Goal: Transaction & Acquisition: Purchase product/service

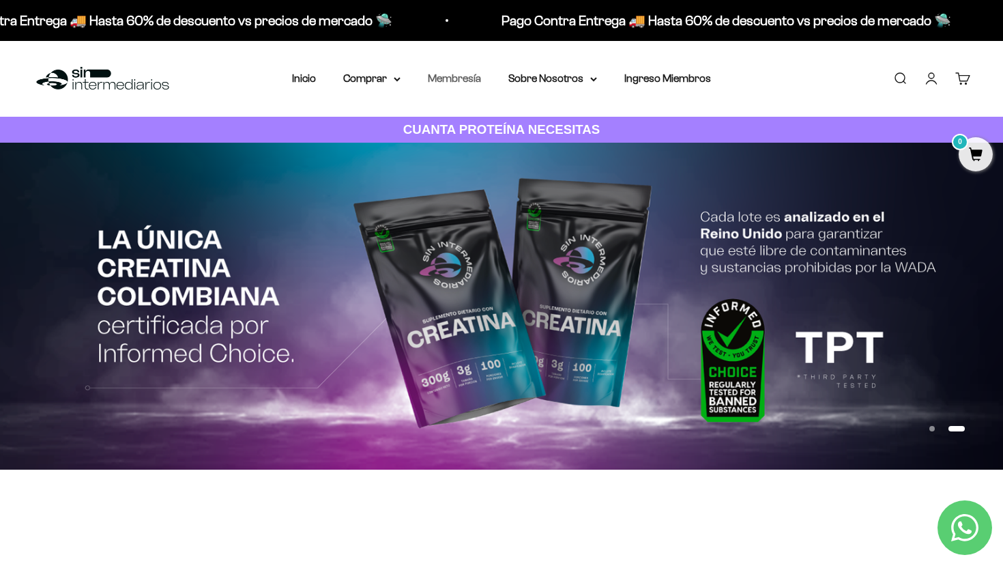
click at [463, 83] on link "Membresía" at bounding box center [454, 78] width 53 height 12
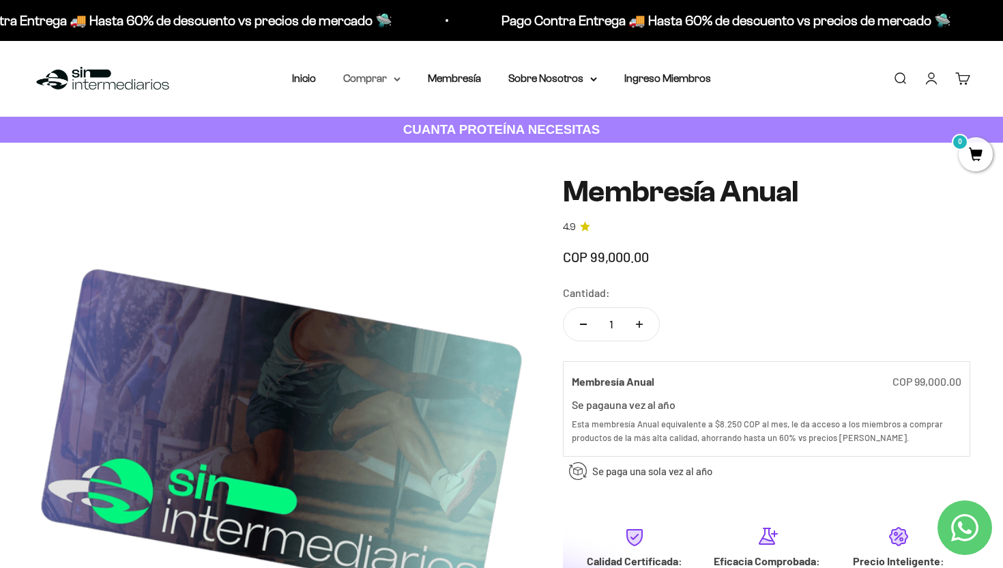
click at [400, 77] on icon at bounding box center [397, 79] width 7 height 5
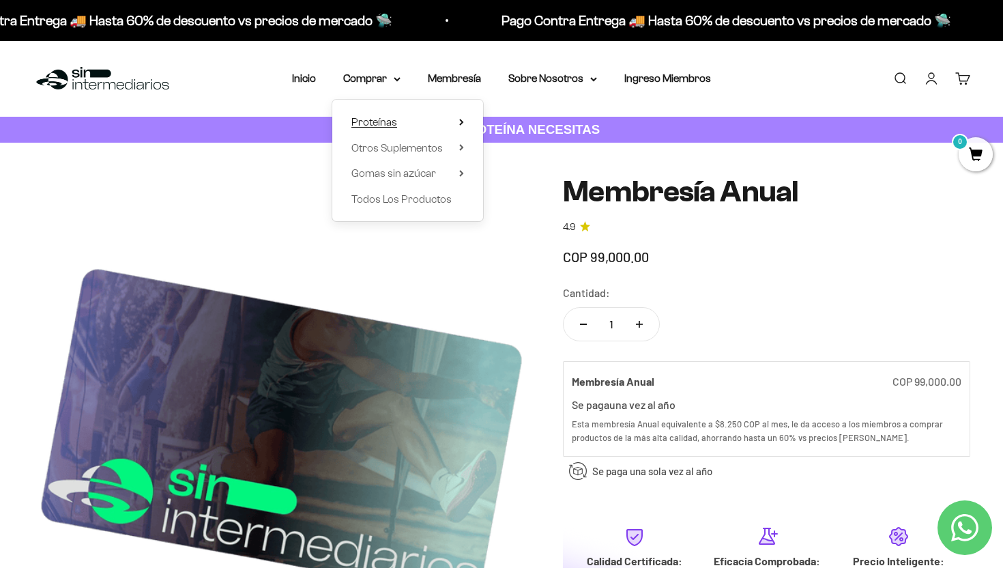
click at [389, 120] on span "Proteínas" at bounding box center [374, 122] width 46 height 12
click at [522, 150] on span "Whey" at bounding box center [516, 148] width 28 height 12
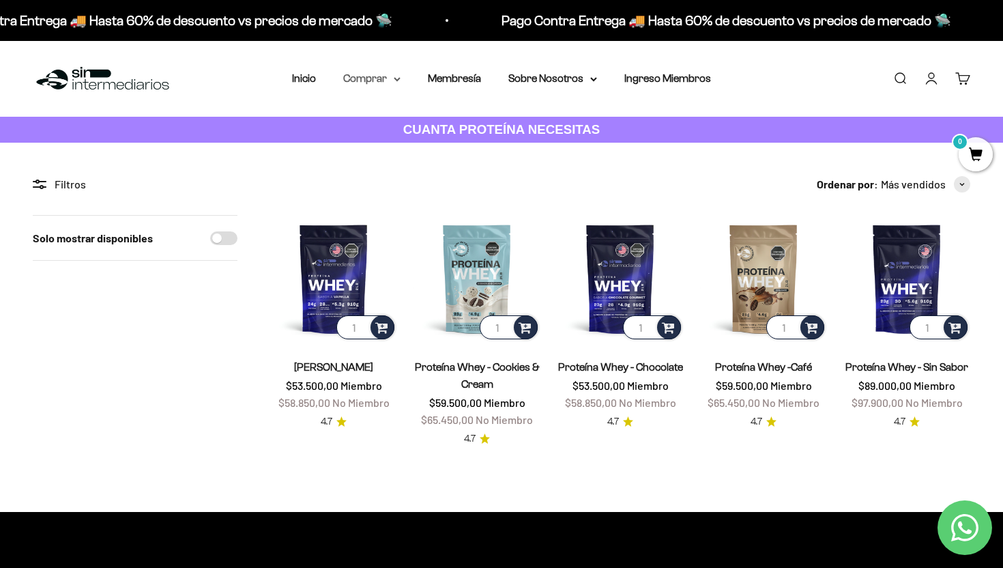
click at [384, 81] on summary "Comprar" at bounding box center [371, 79] width 57 height 18
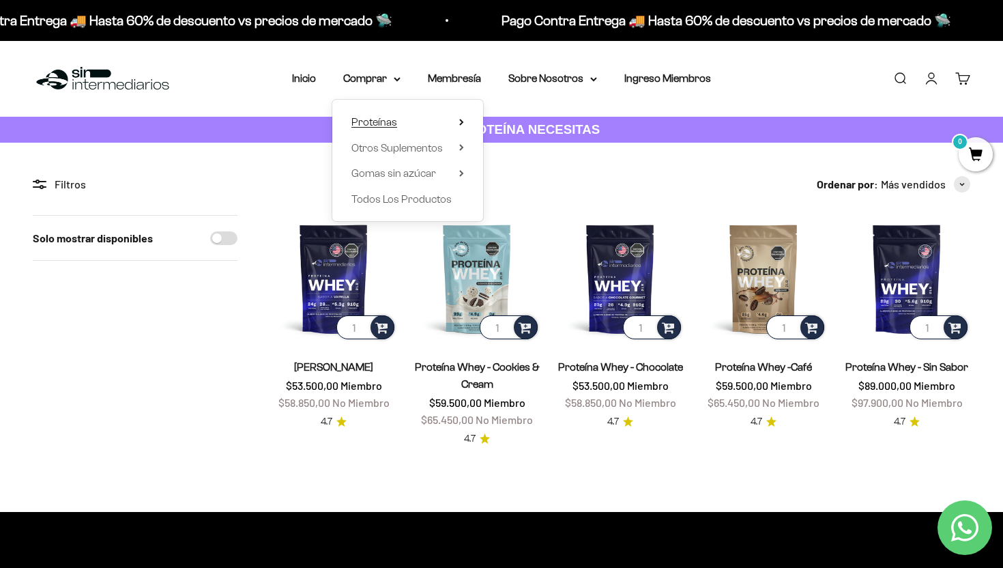
click at [454, 123] on summary "Proteínas" at bounding box center [407, 122] width 113 height 18
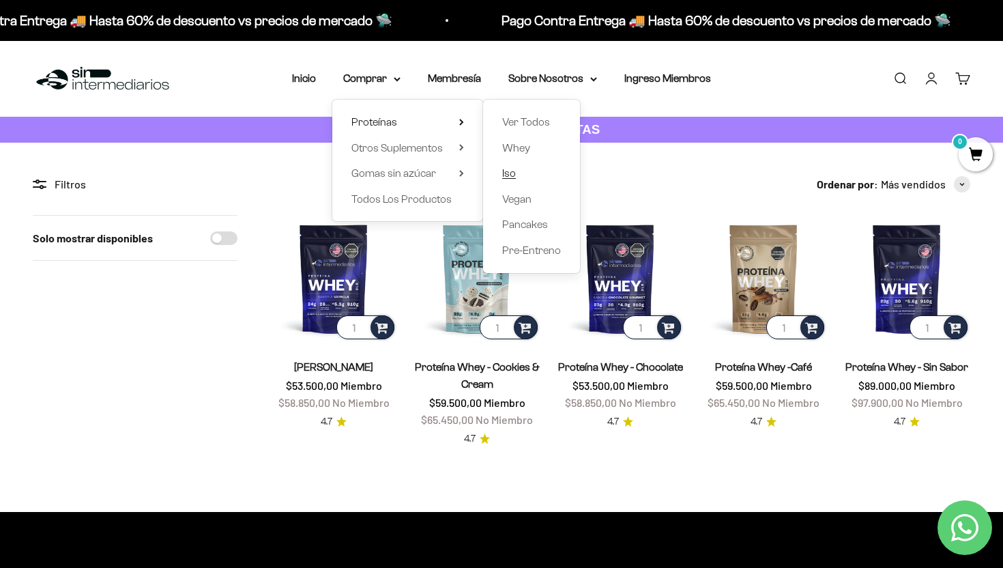
click at [517, 174] on link "Iso" at bounding box center [531, 173] width 59 height 18
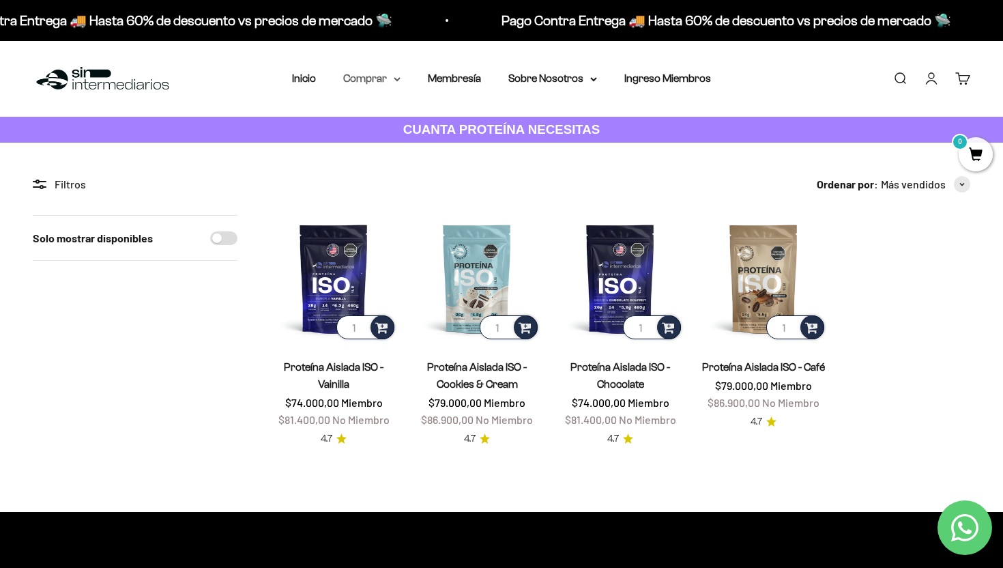
click at [391, 78] on summary "Comprar" at bounding box center [371, 79] width 57 height 18
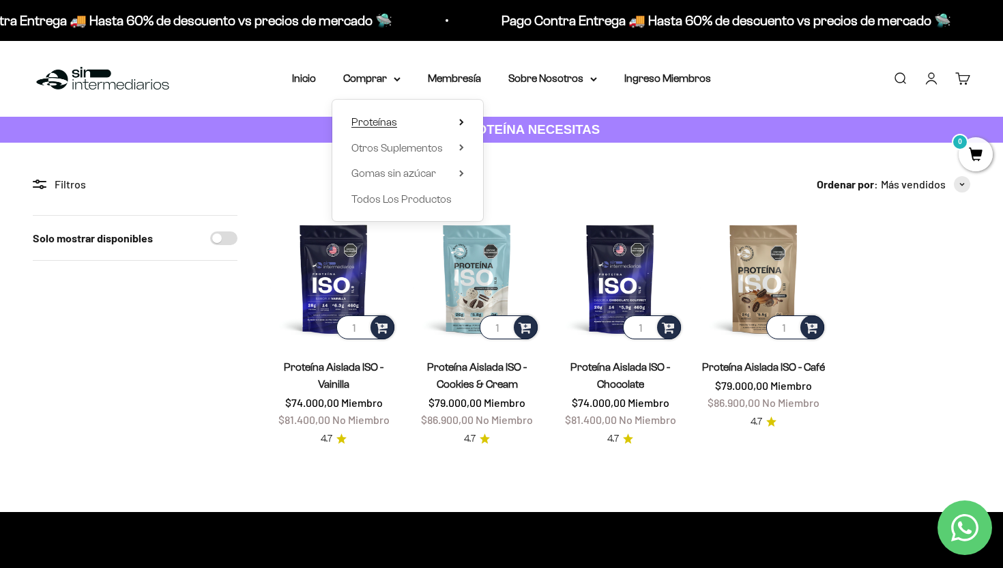
click at [377, 123] on span "Proteínas" at bounding box center [374, 122] width 46 height 12
click at [525, 151] on span "Whey" at bounding box center [516, 148] width 28 height 12
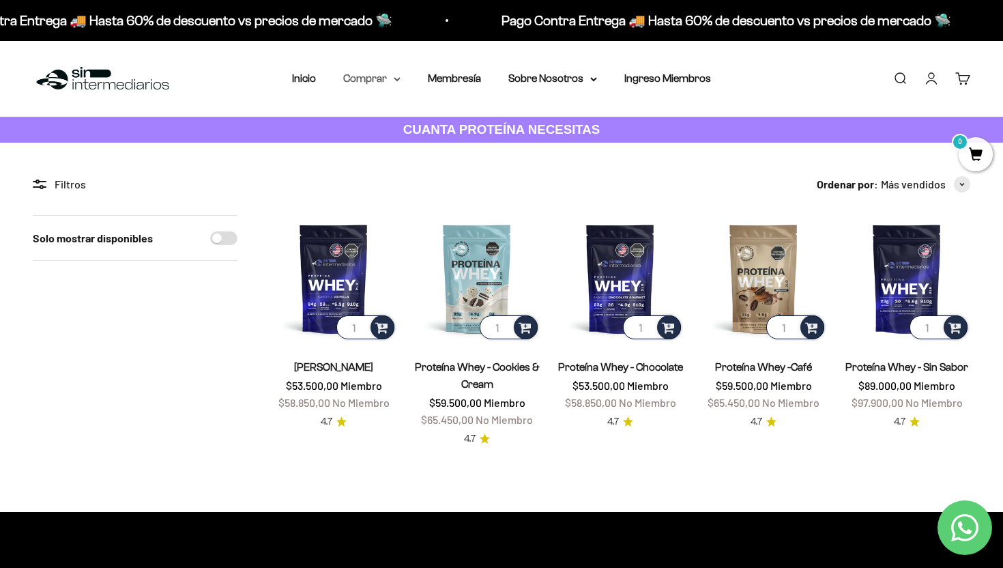
click at [386, 76] on summary "Comprar" at bounding box center [371, 79] width 57 height 18
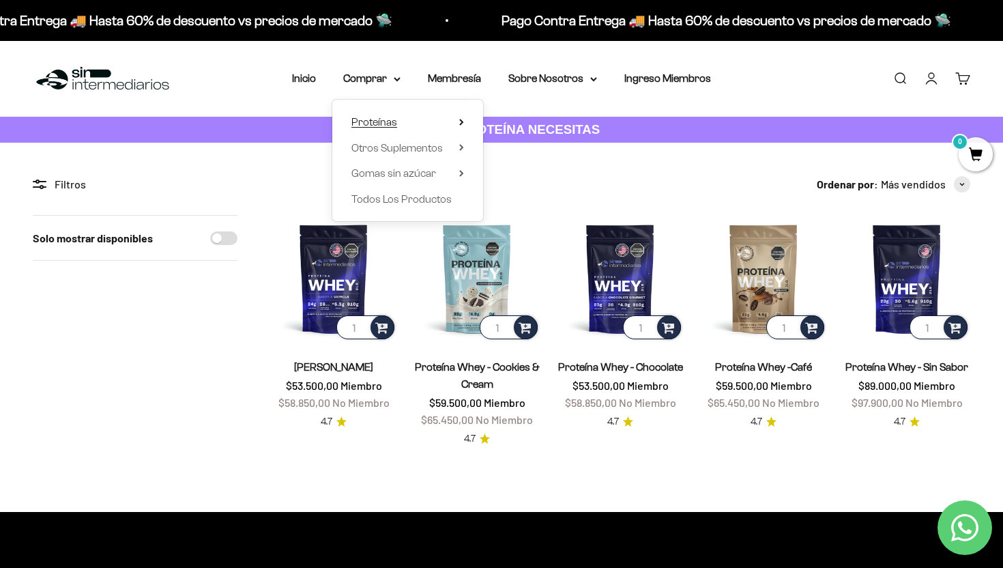
click at [426, 120] on summary "Proteínas" at bounding box center [407, 122] width 113 height 18
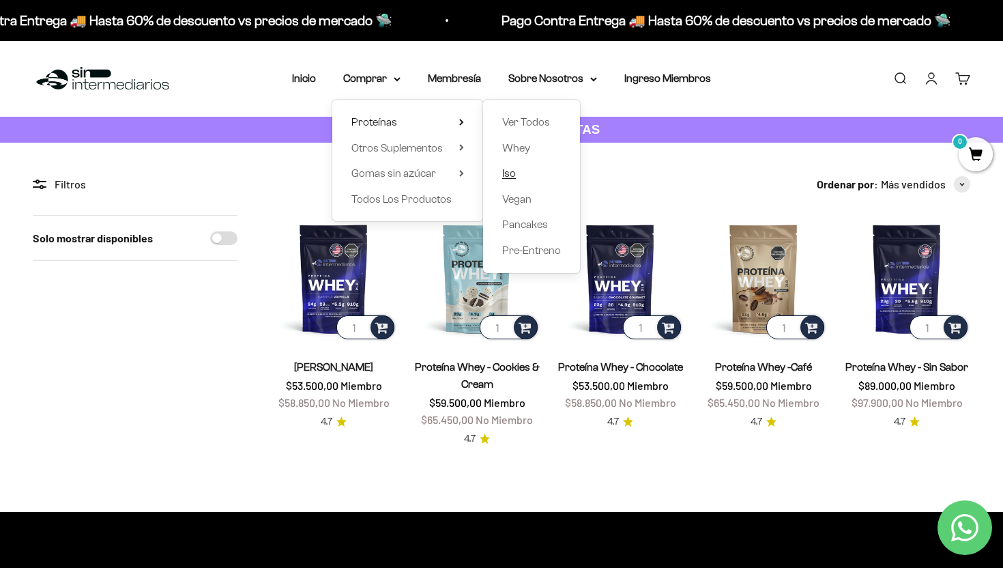
click at [518, 175] on link "Iso" at bounding box center [531, 173] width 59 height 18
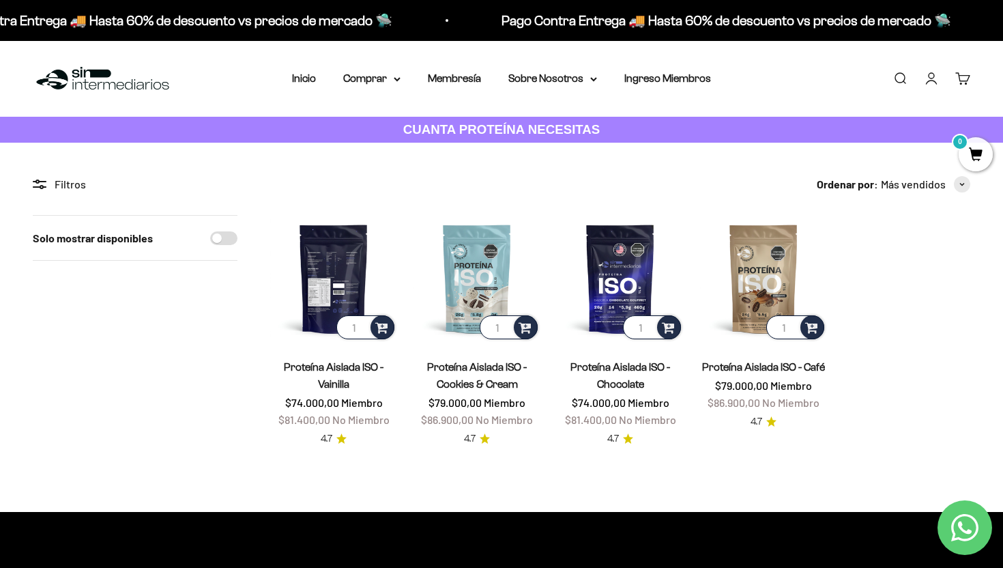
click at [333, 263] on img at bounding box center [333, 278] width 127 height 127
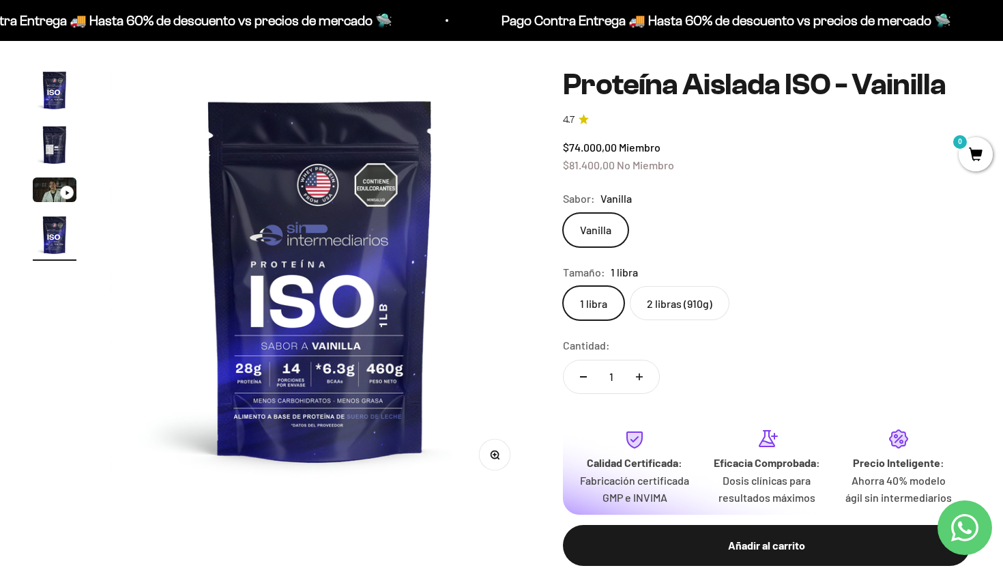
scroll to position [108, 0]
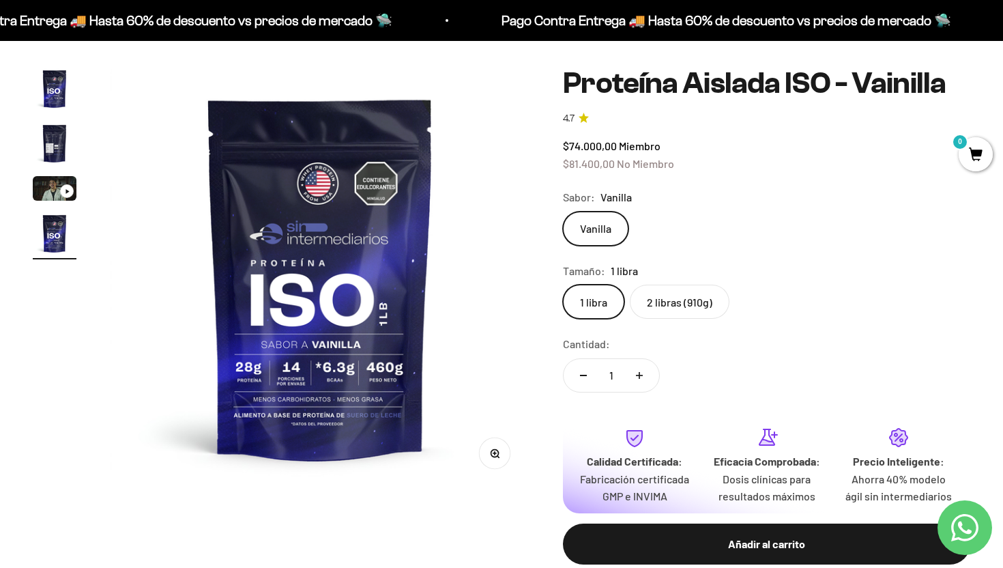
click at [680, 301] on label "2 libras (910g)" at bounding box center [680, 302] width 100 height 34
click at [563, 285] on input "2 libras (910g)" at bounding box center [562, 284] width 1 height 1
click at [592, 300] on label "1 libra" at bounding box center [593, 302] width 61 height 34
click at [563, 285] on input "1 libra" at bounding box center [562, 284] width 1 height 1
click at [677, 300] on label "2 libras (910g)" at bounding box center [680, 302] width 100 height 34
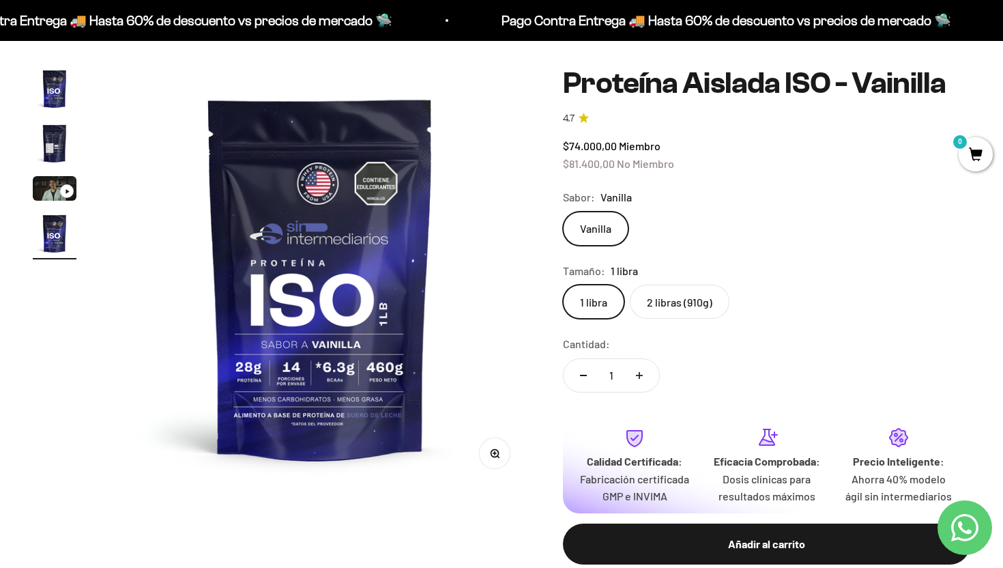
click at [563, 285] on input "2 libras (910g)" at bounding box center [562, 284] width 1 height 1
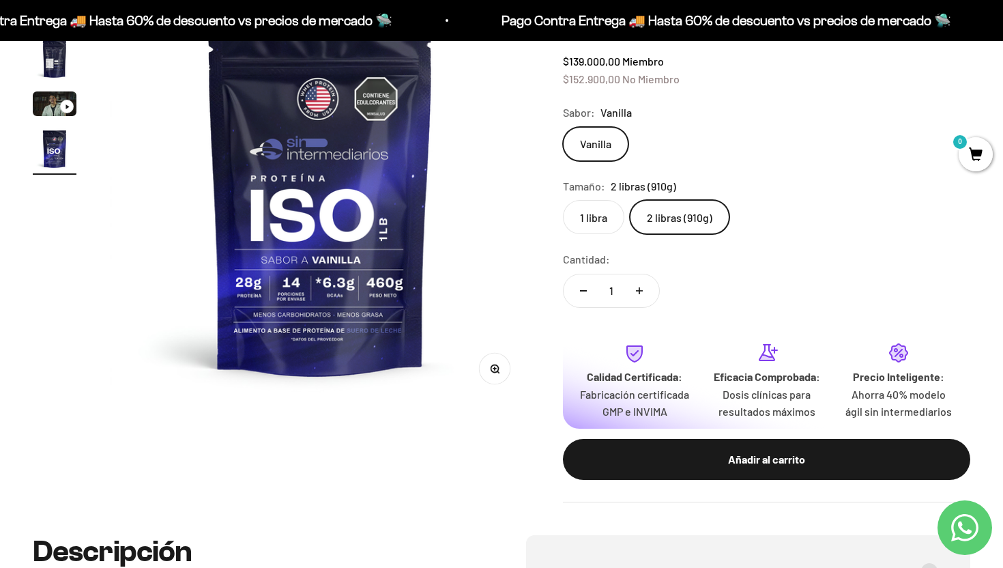
scroll to position [198, 0]
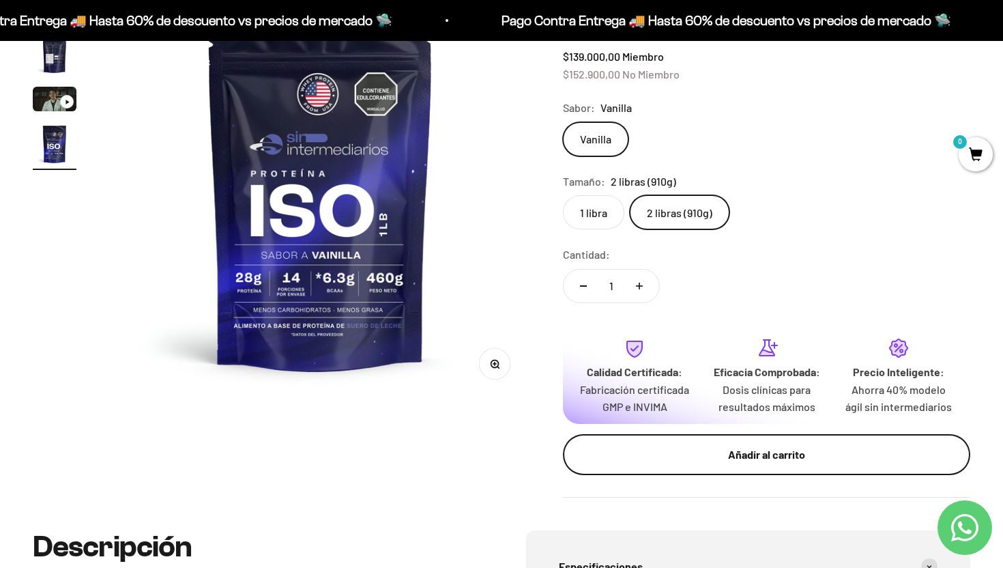
click at [785, 475] on button "Añadir al carrito" at bounding box center [766, 454] width 407 height 41
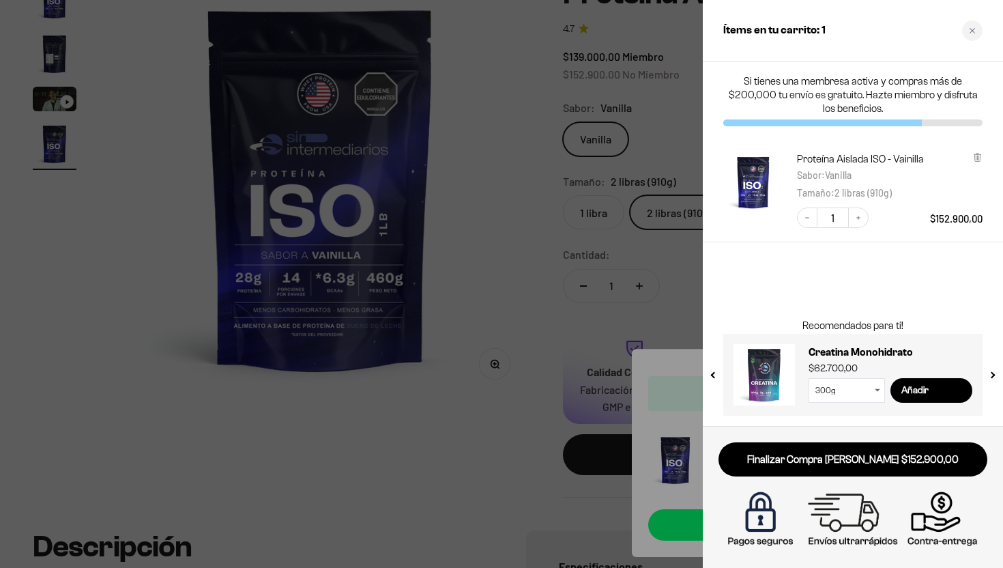
click at [335, 499] on div at bounding box center [501, 284] width 1003 height 568
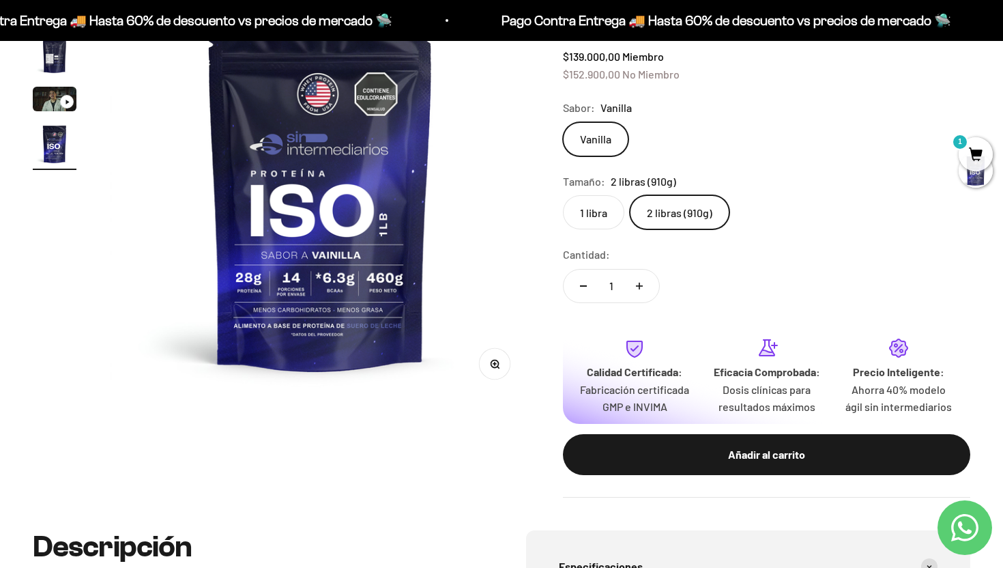
scroll to position [0, 0]
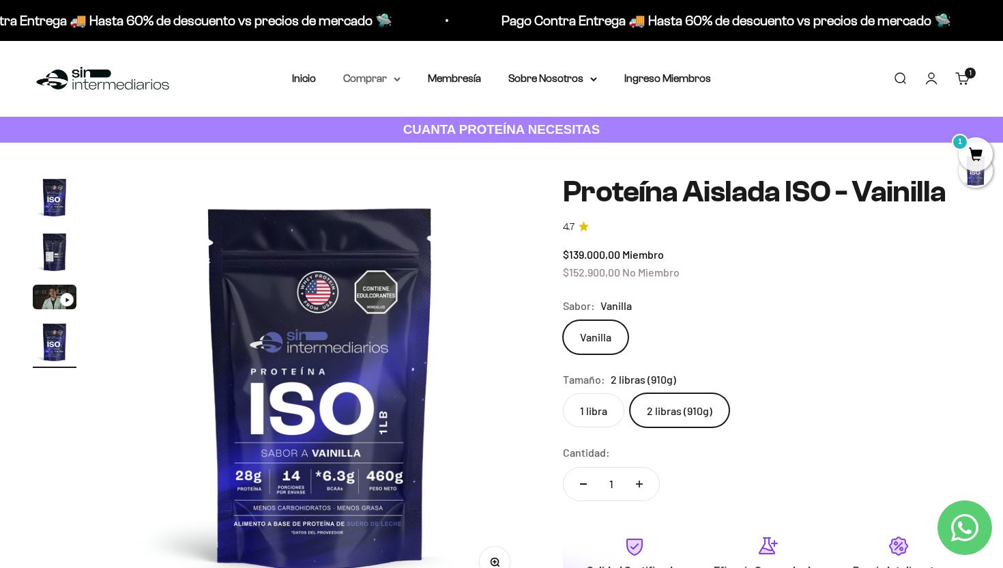
click at [364, 87] on summary "Comprar" at bounding box center [371, 79] width 57 height 18
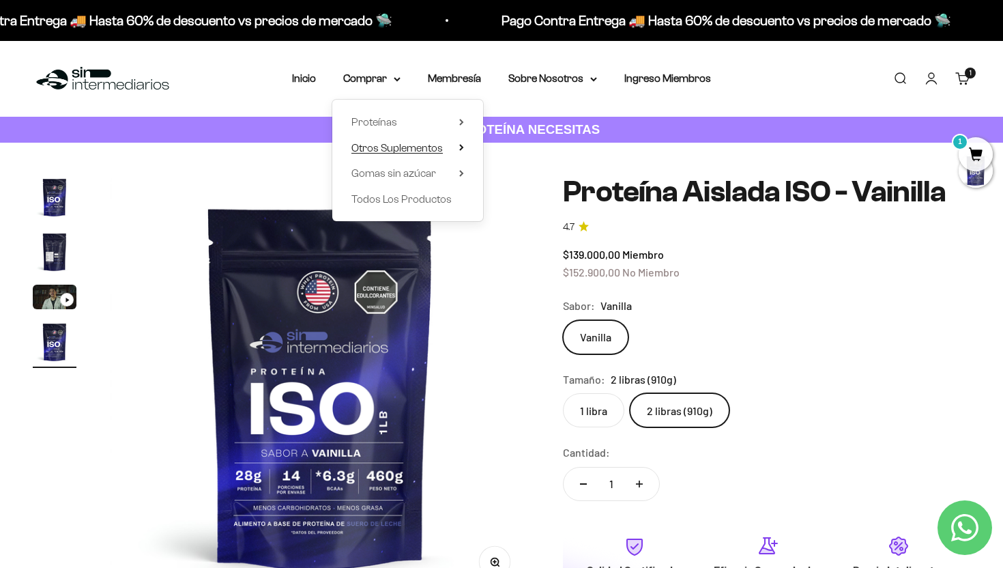
click at [392, 145] on span "Otros Suplementos" at bounding box center [396, 148] width 91 height 12
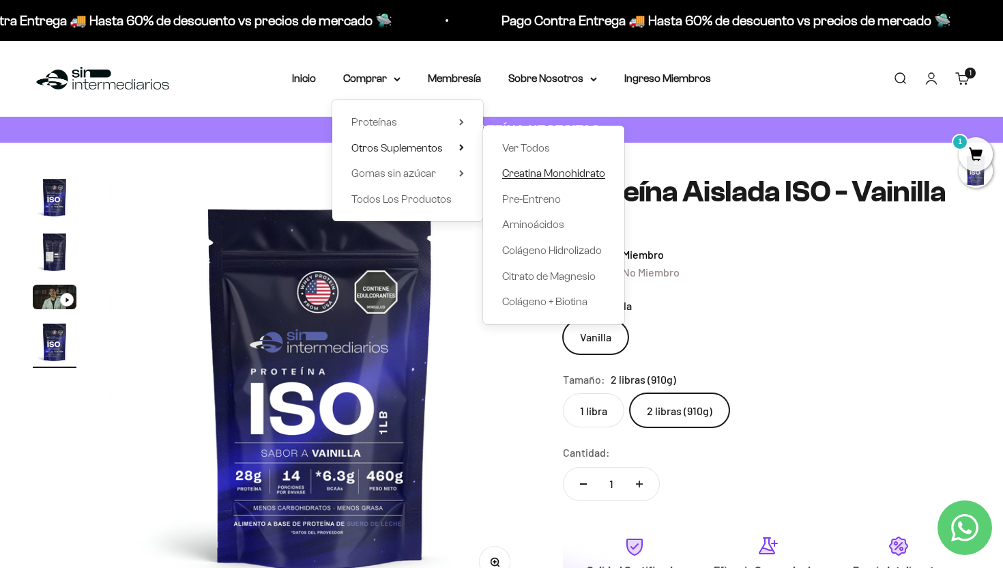
click at [573, 177] on span "Creatina Monohidrato" at bounding box center [553, 173] width 103 height 12
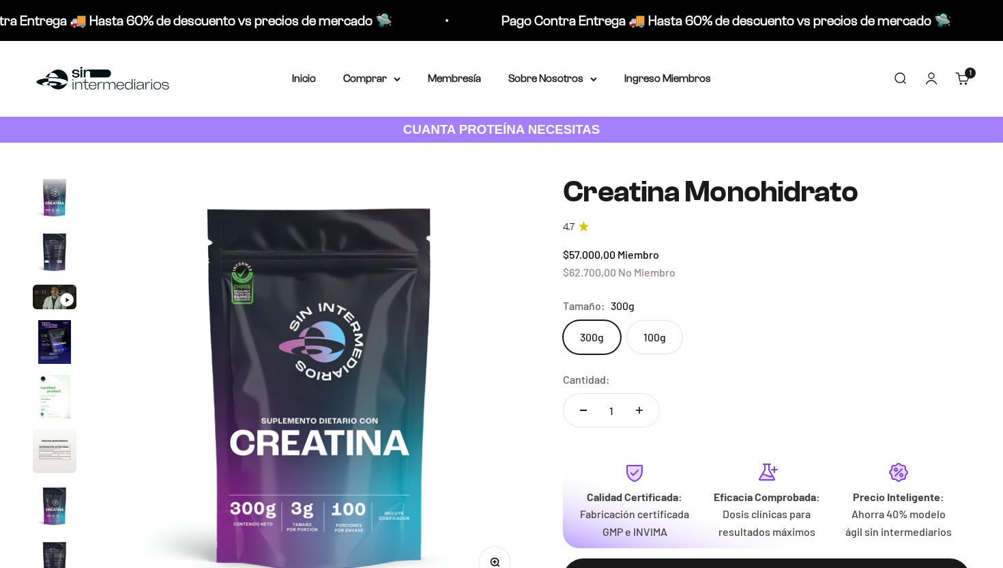
scroll to position [56, 0]
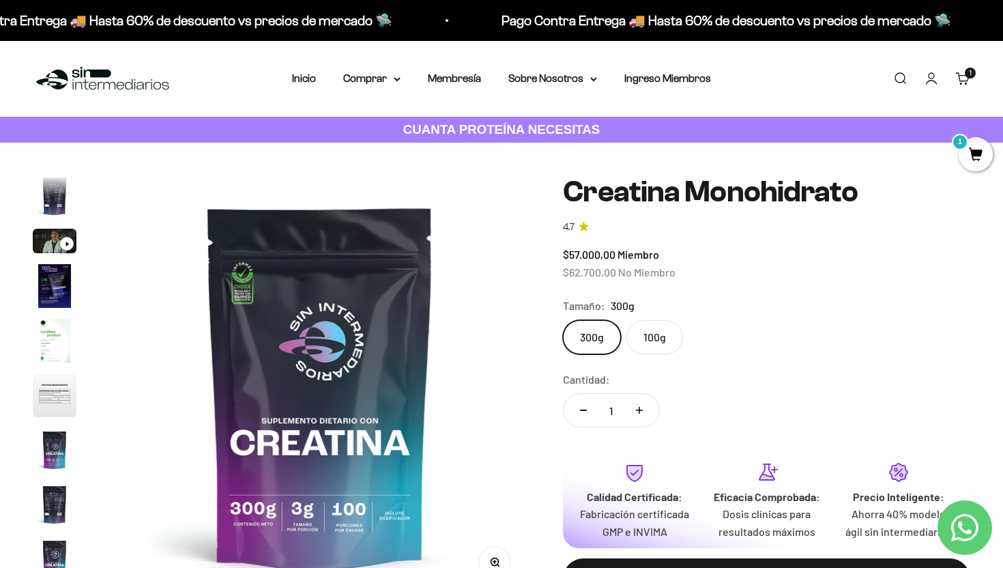
click at [651, 335] on label "100g" at bounding box center [654, 337] width 57 height 34
click at [563, 320] on input "100g" at bounding box center [562, 319] width 1 height 1
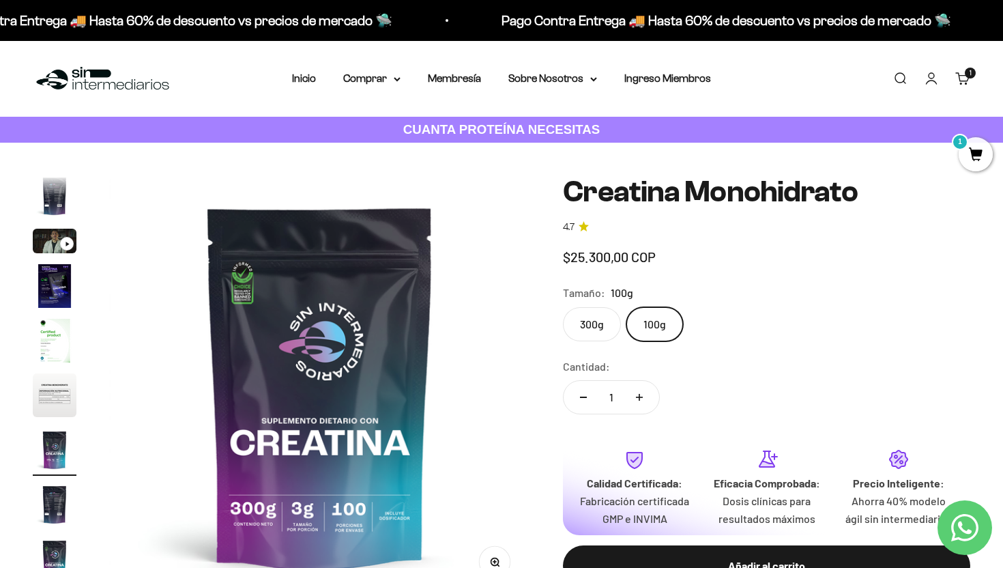
scroll to position [0, 2626]
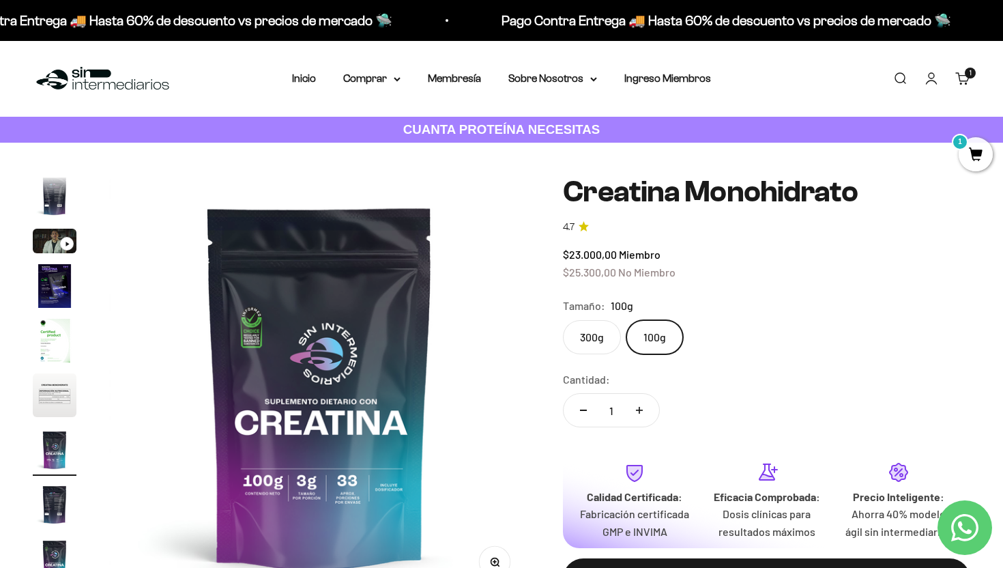
click at [582, 336] on label "300g" at bounding box center [592, 337] width 58 height 34
click at [563, 320] on input "300g" at bounding box center [562, 319] width 1 height 1
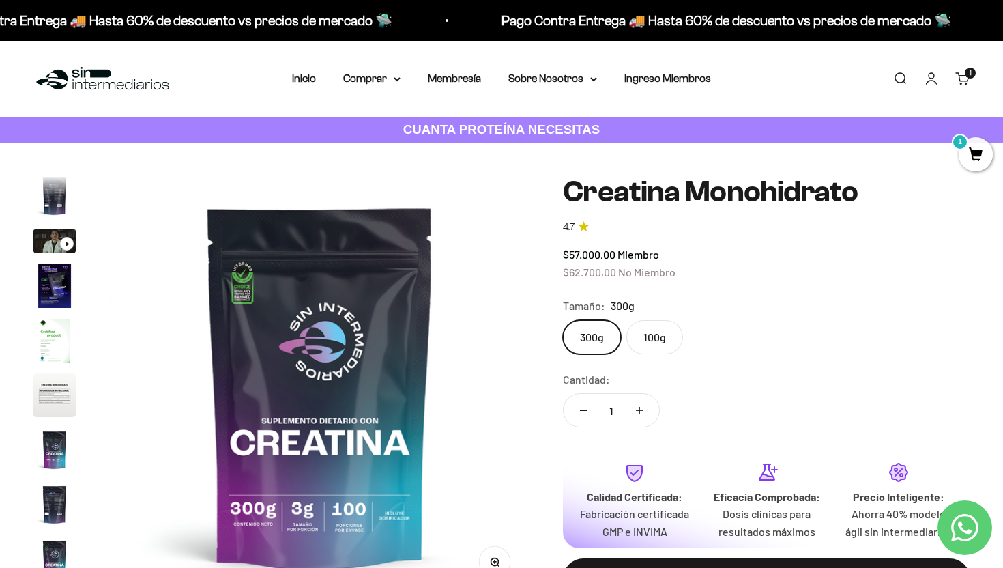
click at [652, 330] on label "100g" at bounding box center [654, 337] width 57 height 34
click at [563, 320] on input "100g" at bounding box center [562, 319] width 1 height 1
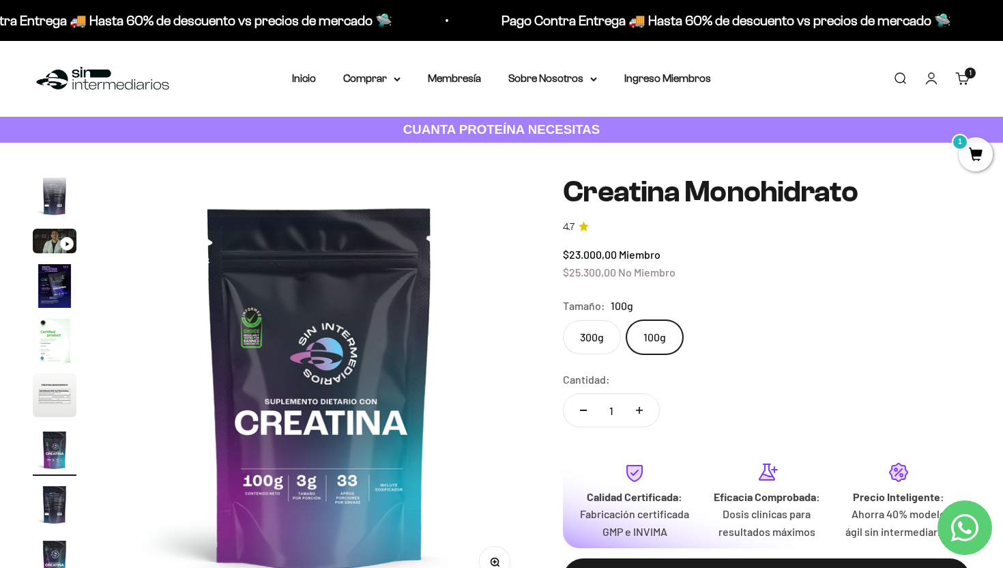
click at [589, 327] on label "300g" at bounding box center [592, 337] width 58 height 34
click at [563, 320] on input "300g" at bounding box center [562, 319] width 1 height 1
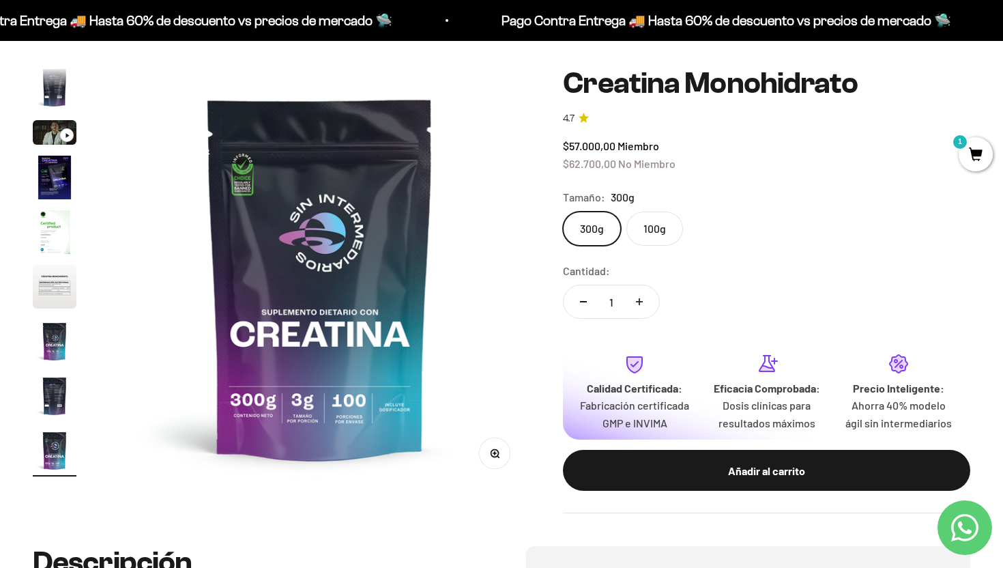
scroll to position [130, 0]
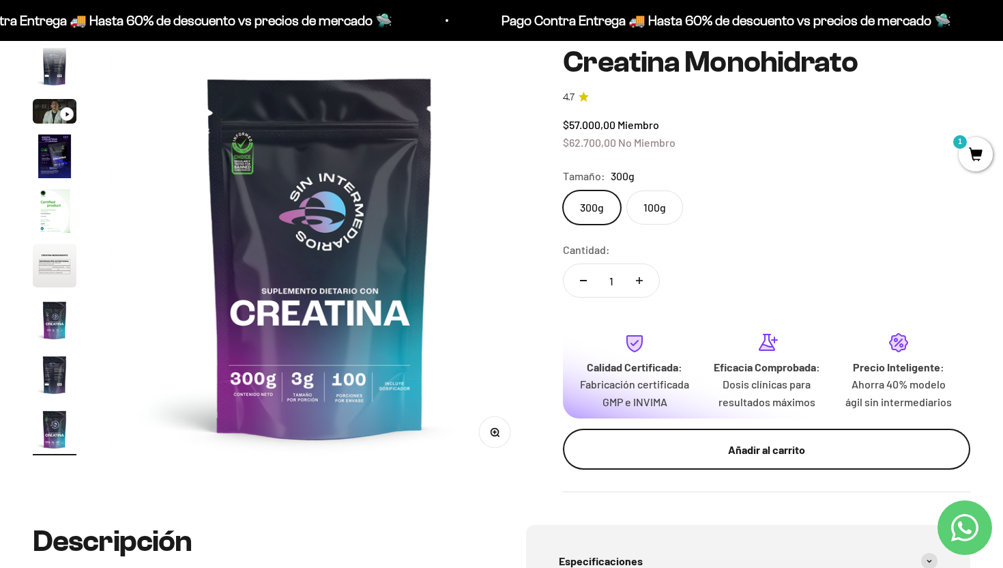
click at [788, 459] on div "Añadir al carrito" at bounding box center [766, 450] width 353 height 18
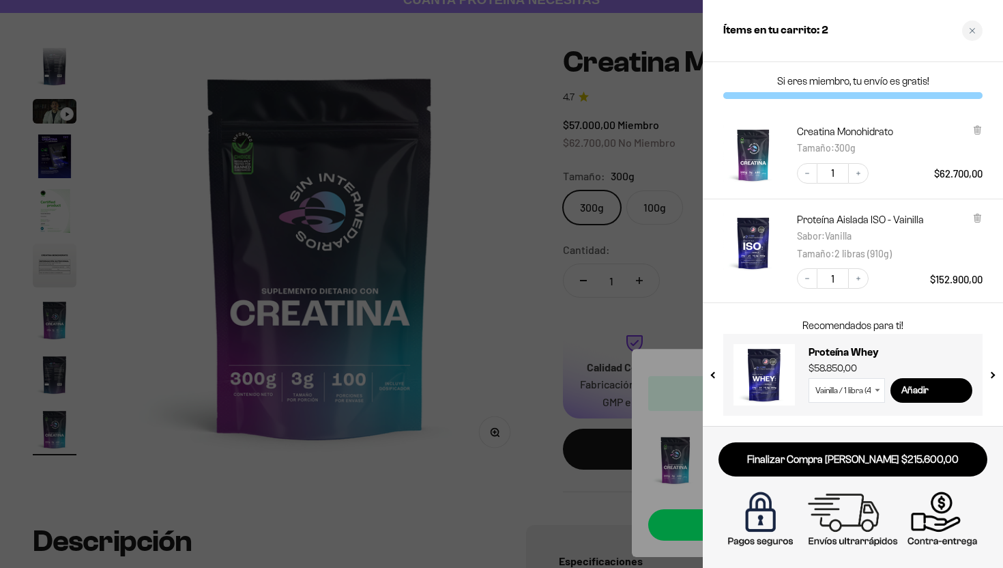
click at [560, 318] on div at bounding box center [501, 284] width 1003 height 568
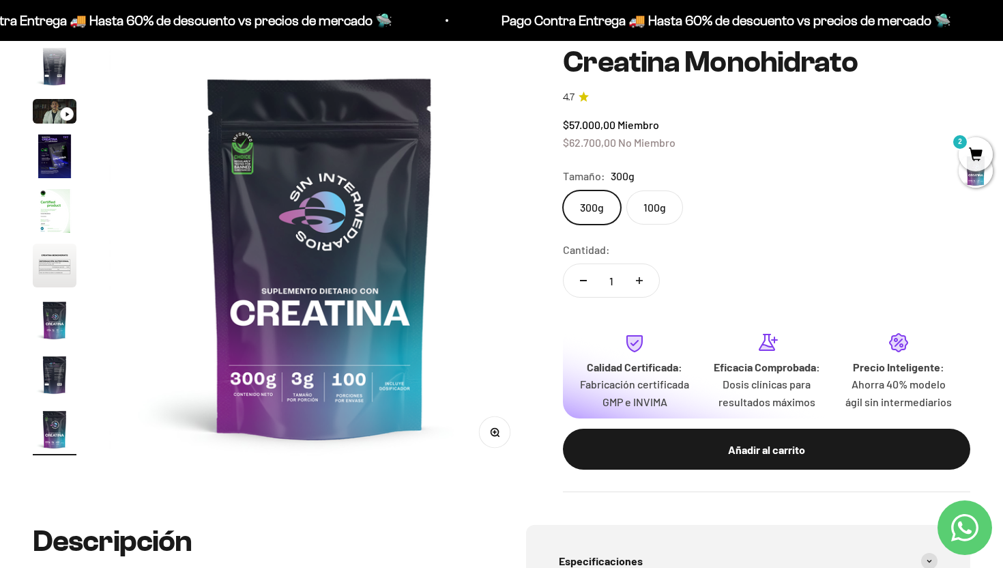
scroll to position [0, 0]
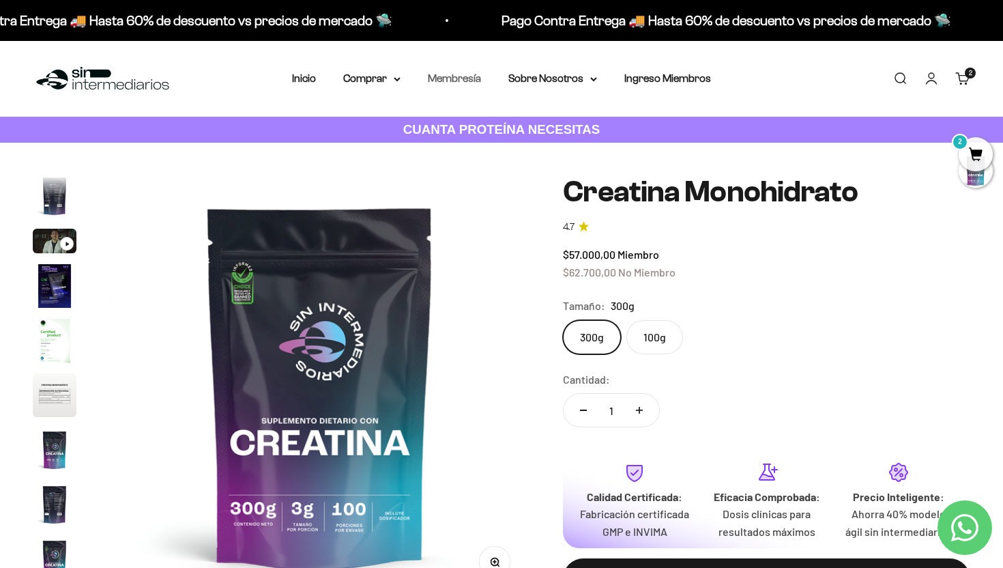
click at [441, 76] on link "Membresía" at bounding box center [454, 78] width 53 height 12
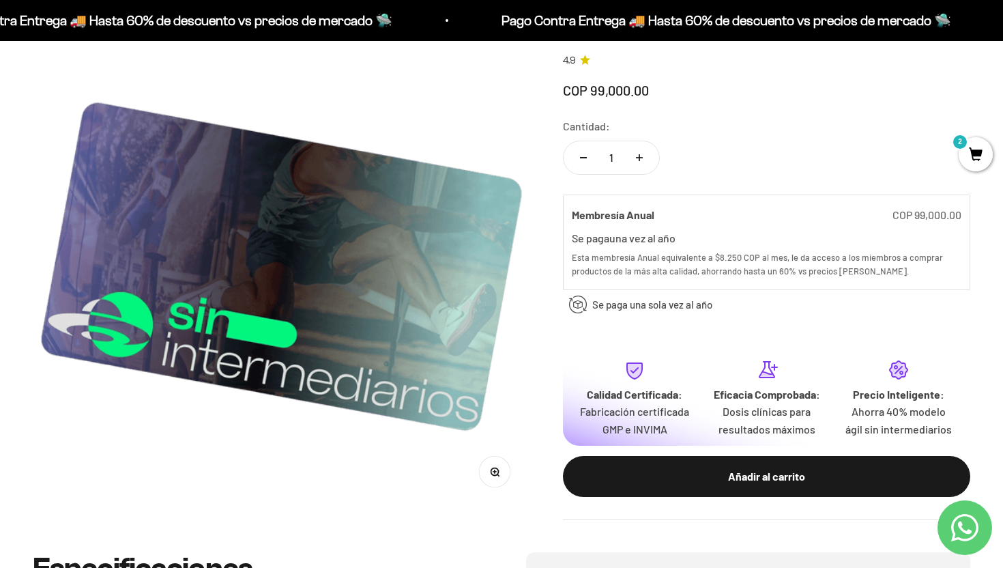
scroll to position [170, 0]
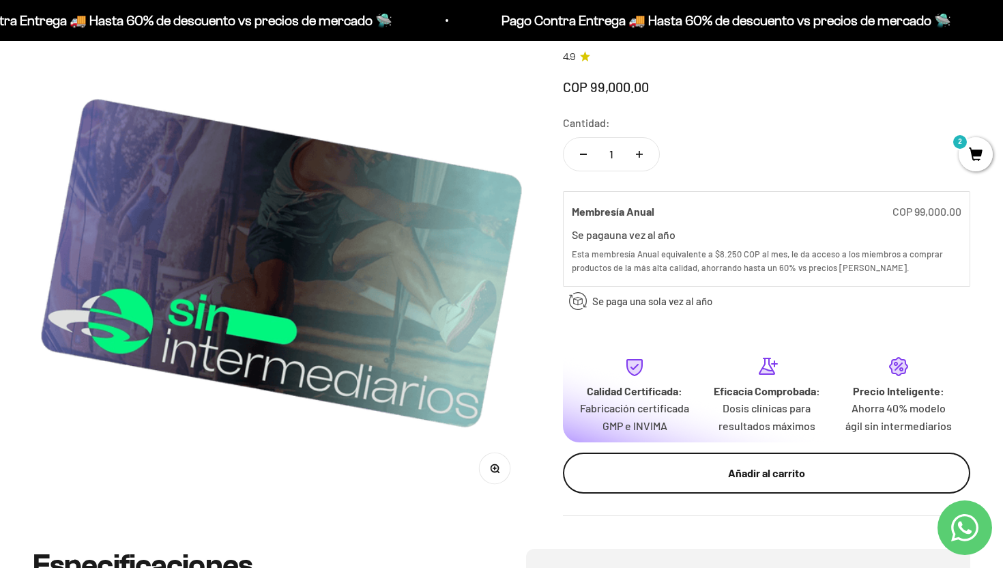
click at [785, 482] on div "Añadir al carrito" at bounding box center [766, 473] width 353 height 18
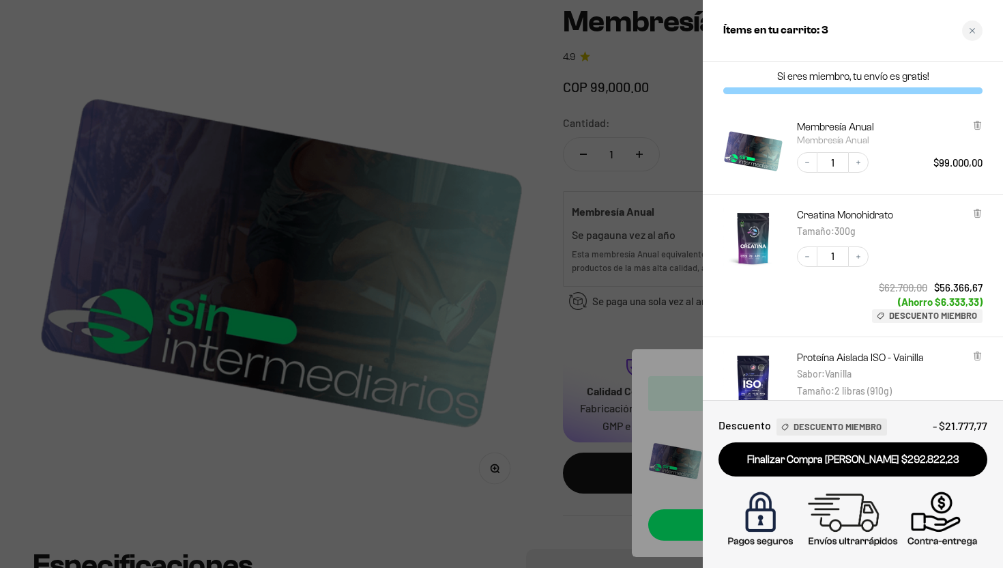
scroll to position [0, 0]
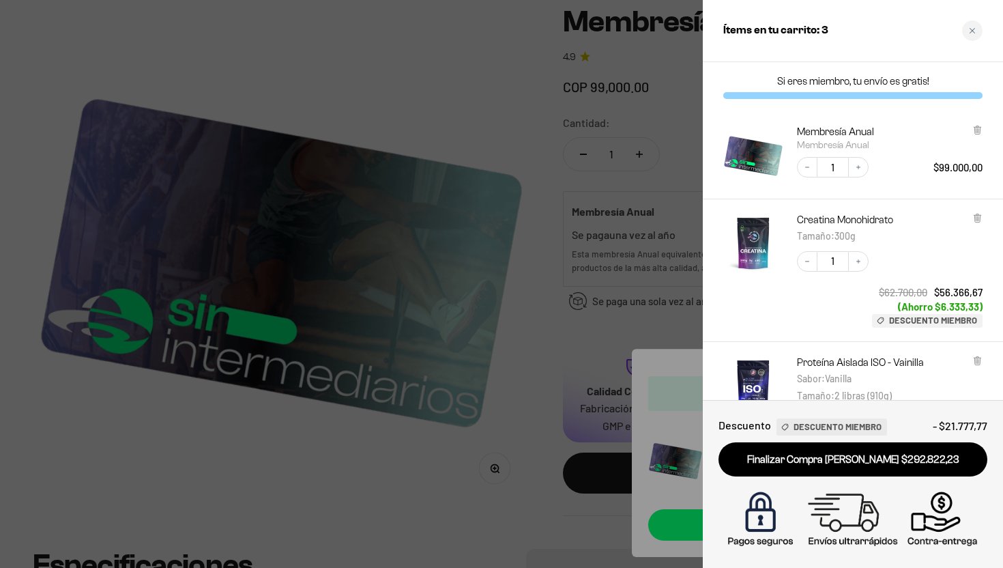
click at [349, 452] on div at bounding box center [501, 284] width 1003 height 568
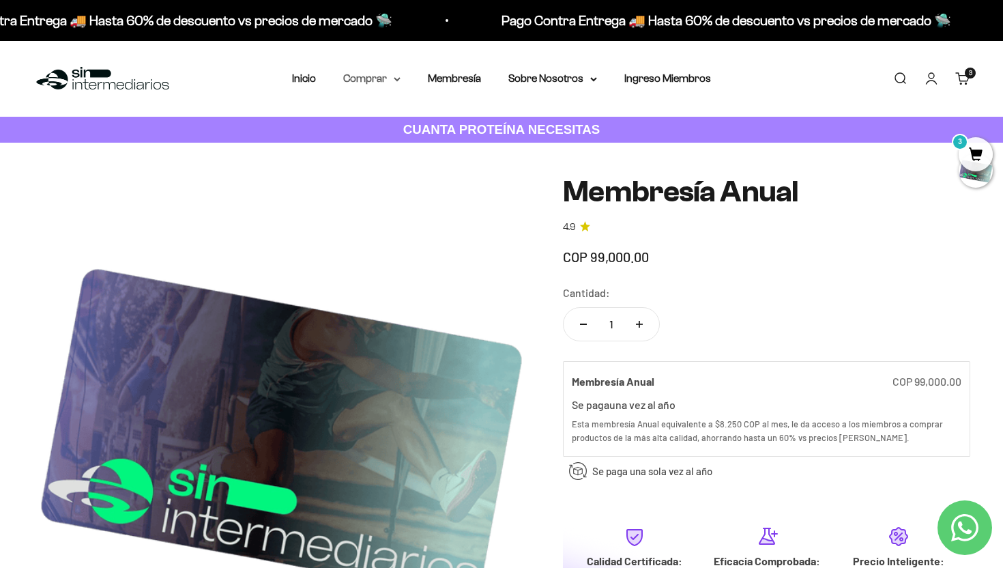
click at [375, 79] on summary "Comprar" at bounding box center [371, 79] width 57 height 18
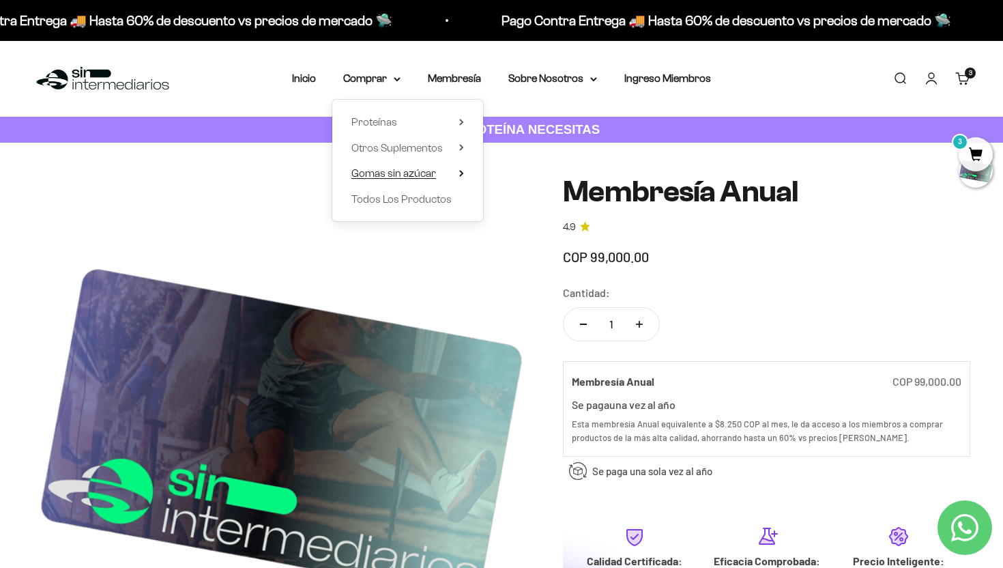
click at [411, 173] on span "Gomas sin azúcar" at bounding box center [393, 173] width 85 height 12
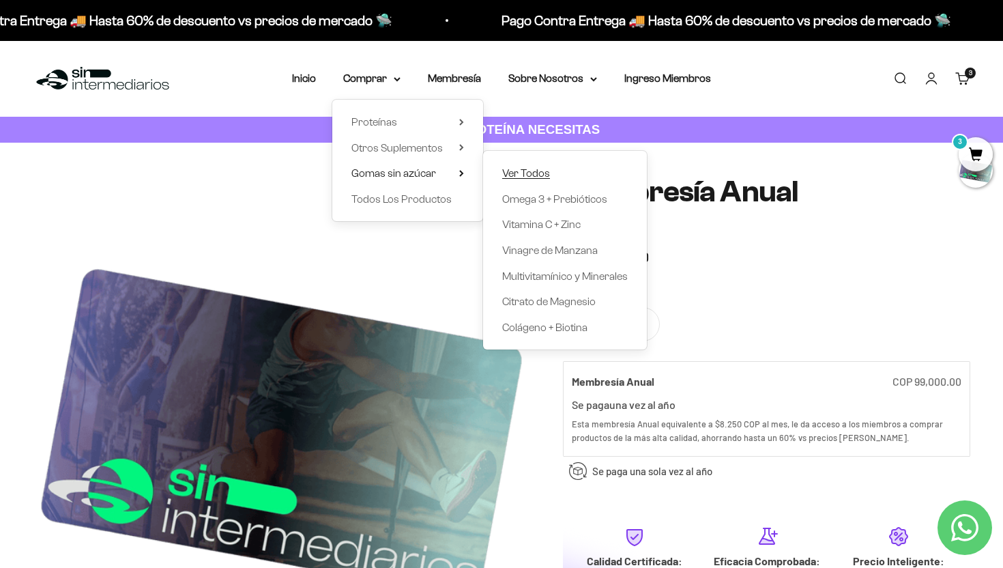
click at [522, 174] on span "Ver Todos" at bounding box center [526, 173] width 48 height 12
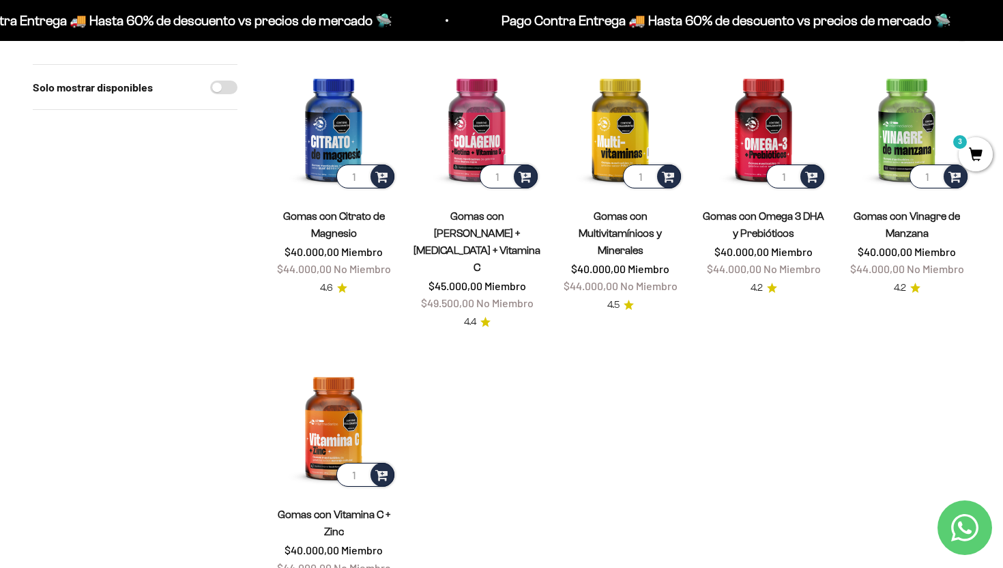
scroll to position [134, 0]
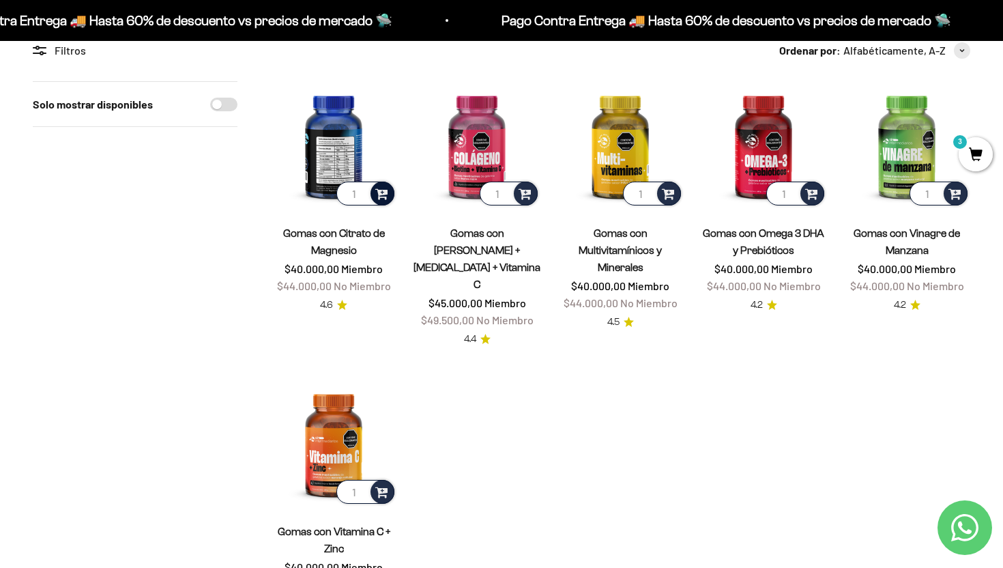
click at [390, 194] on div at bounding box center [383, 193] width 24 height 24
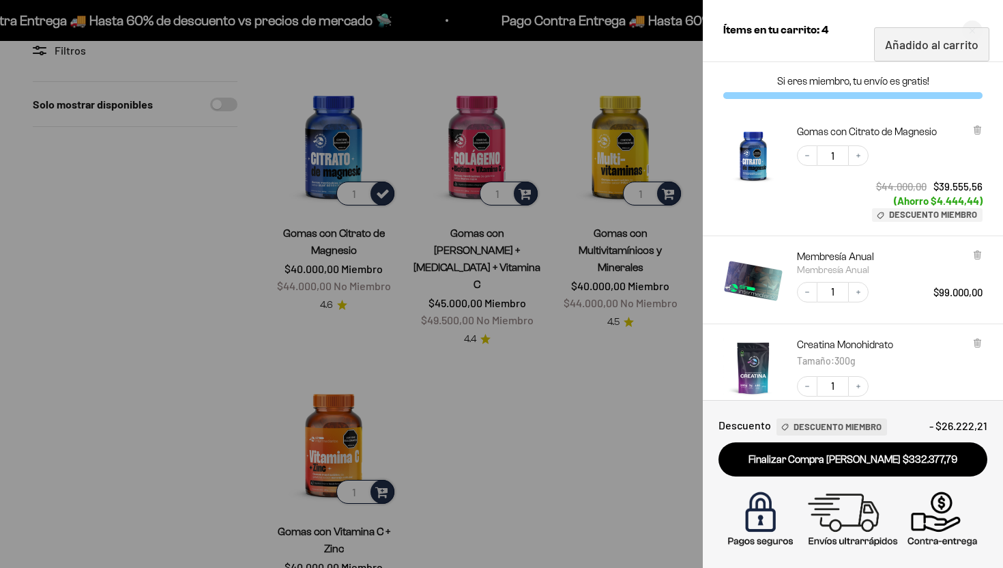
click at [710, 424] on div "Descuento Descuento Miembro - $26.222,21 Finalizar Compra [PERSON_NAME] $332.37…" at bounding box center [853, 484] width 300 height 168
click at [362, 152] on div at bounding box center [501, 284] width 1003 height 568
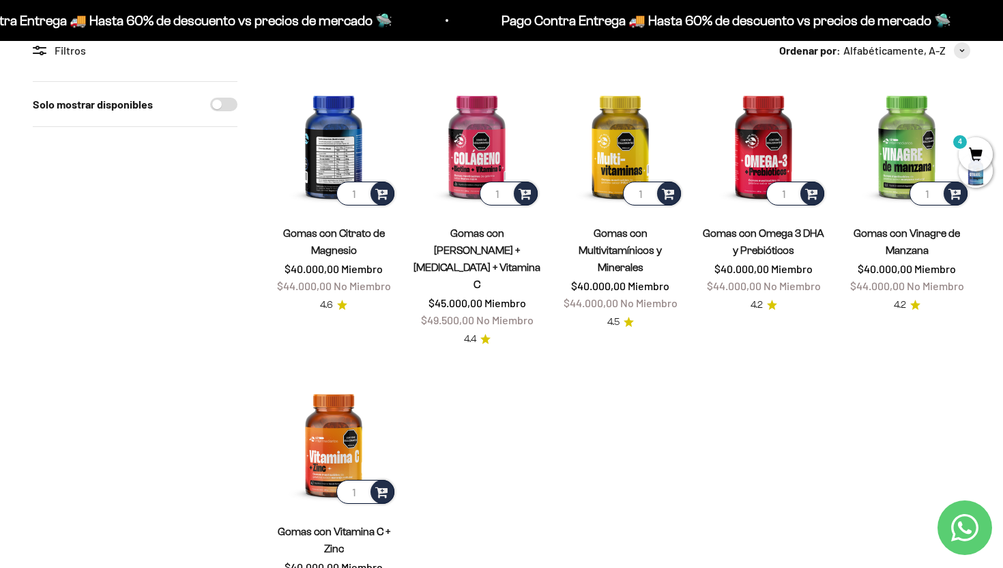
click at [339, 152] on img at bounding box center [333, 144] width 127 height 127
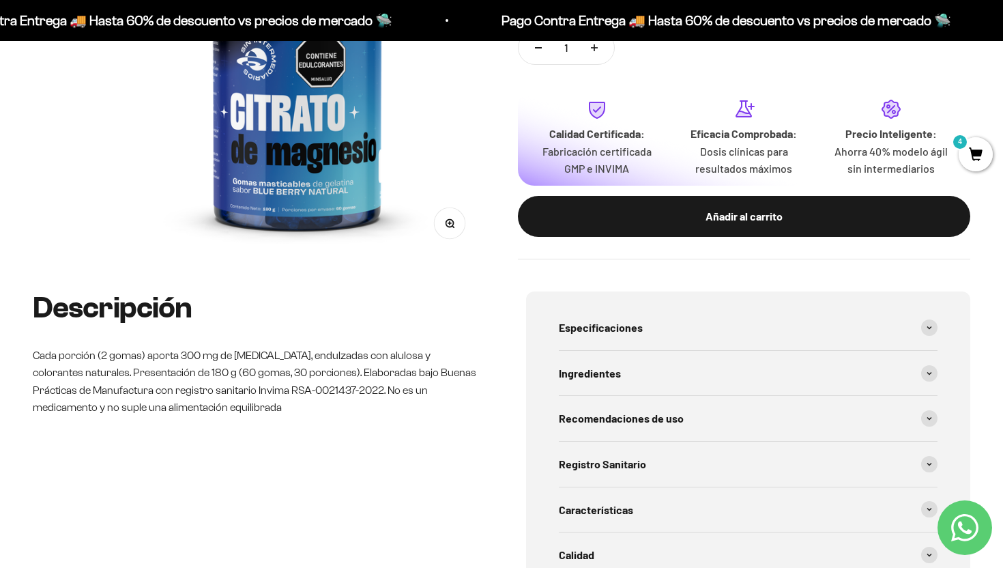
scroll to position [292, 0]
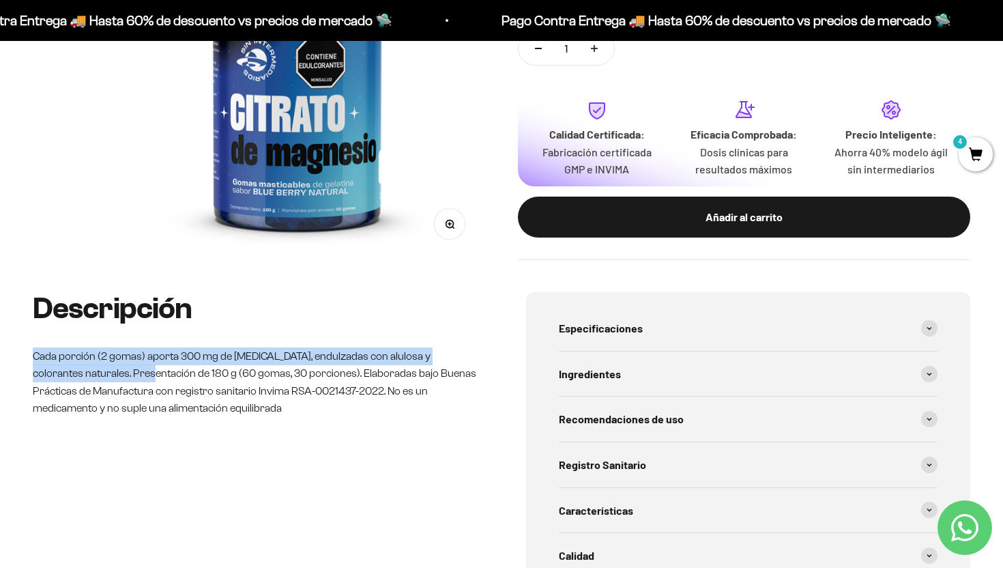
drag, startPoint x: 30, startPoint y: 352, endPoint x: 130, endPoint y: 369, distance: 101.1
click at [130, 369] on div "Descripción Cada porción (2 gomas) aporta 300 mg de citrato de magnesio, endulz…" at bounding box center [501, 474] width 1003 height 365
copy p "Cada porción (2 gomas) aporta 300 mg de citrato de magnesio, endulzadas con alu…"
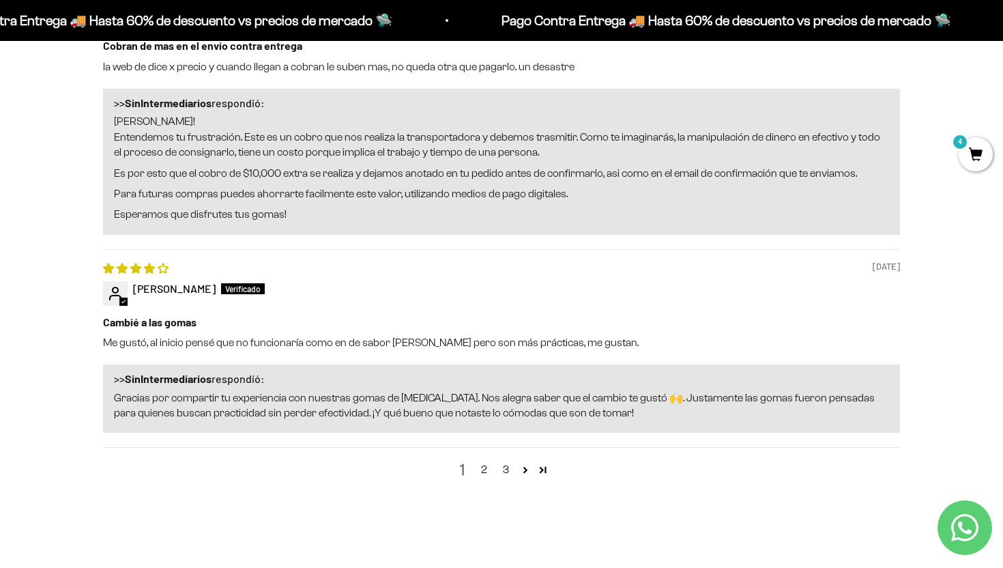
scroll to position [1643, 0]
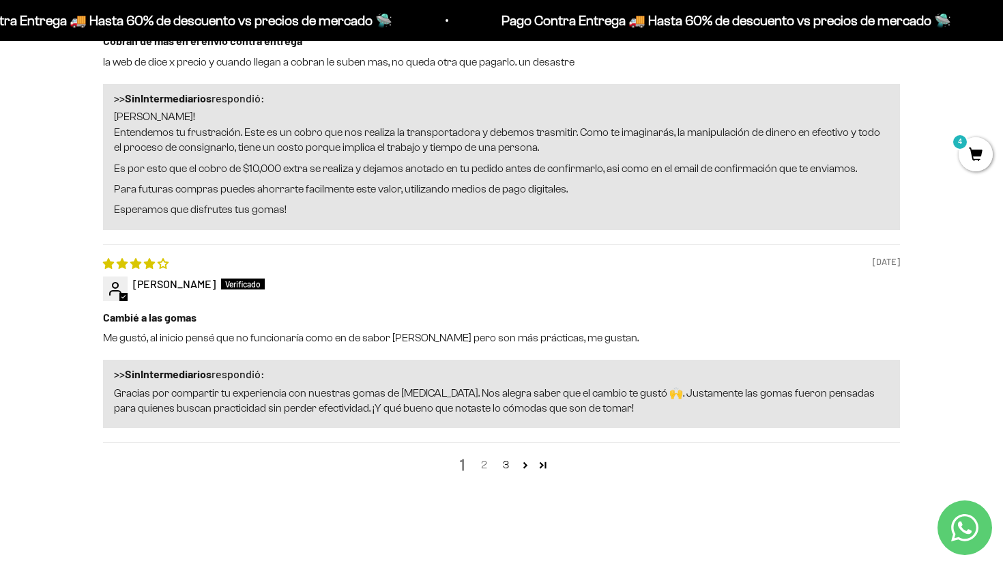
click at [486, 469] on link "2" at bounding box center [484, 464] width 22 height 16
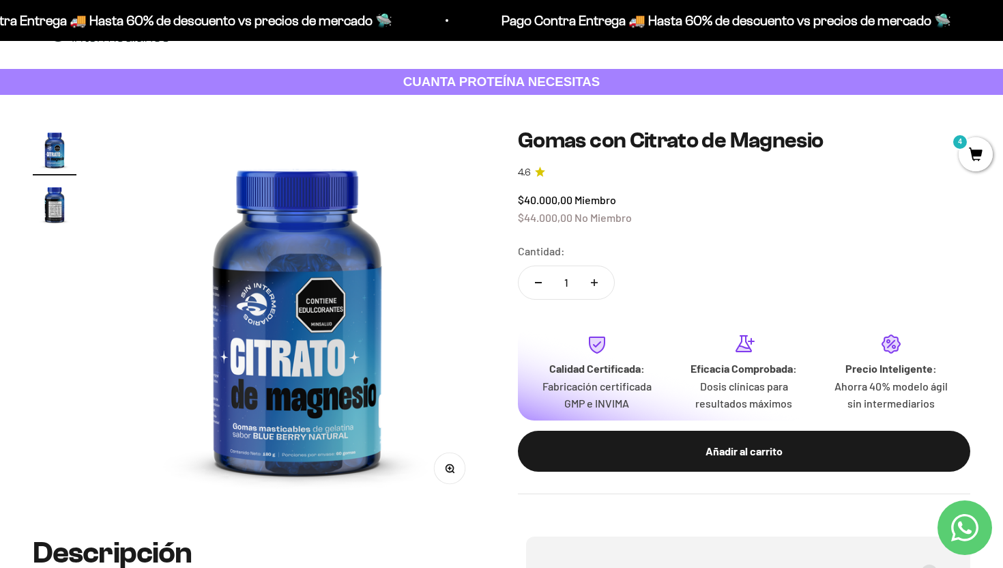
scroll to position [68, 0]
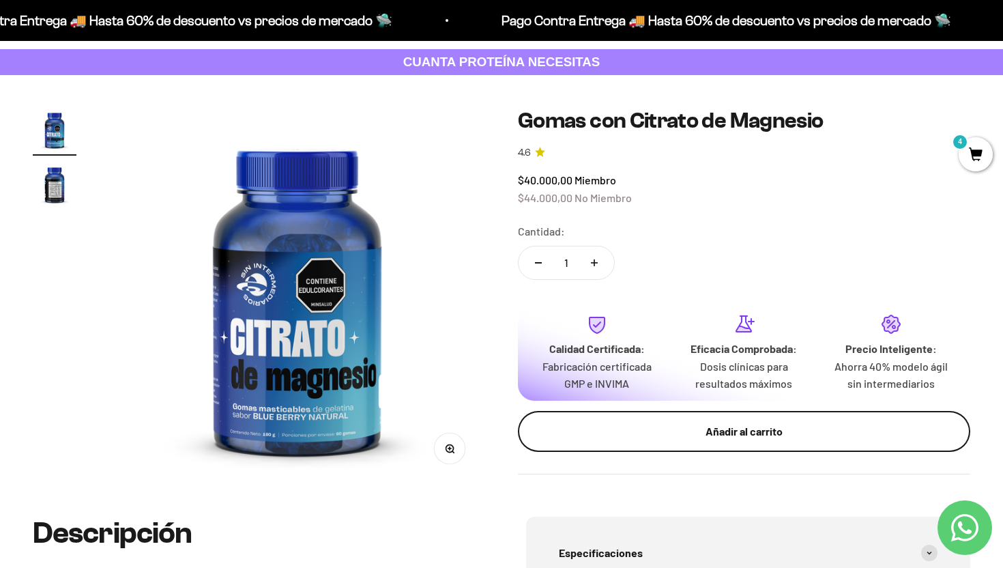
click at [770, 424] on div "Añadir al carrito" at bounding box center [744, 431] width 398 height 18
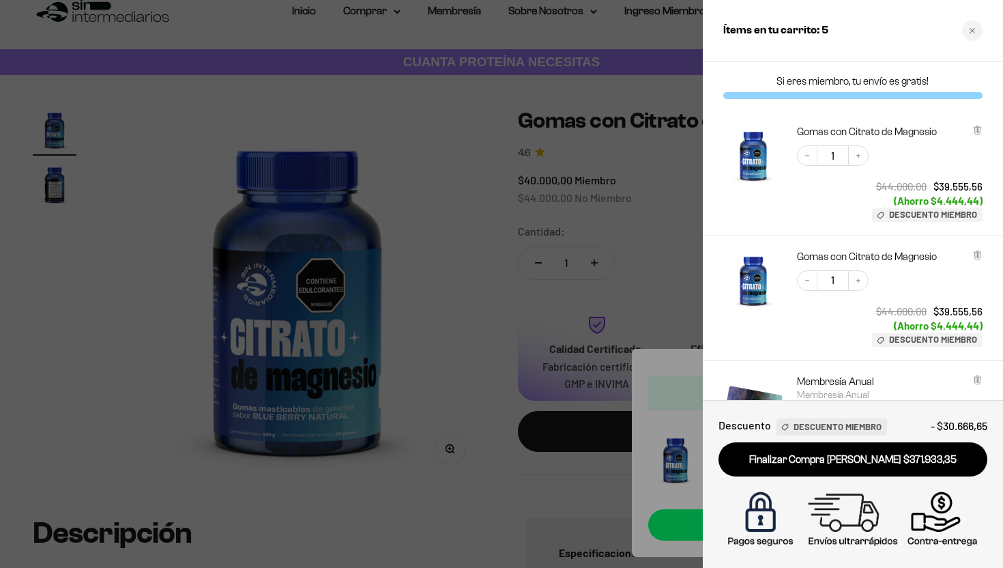
scroll to position [17, 0]
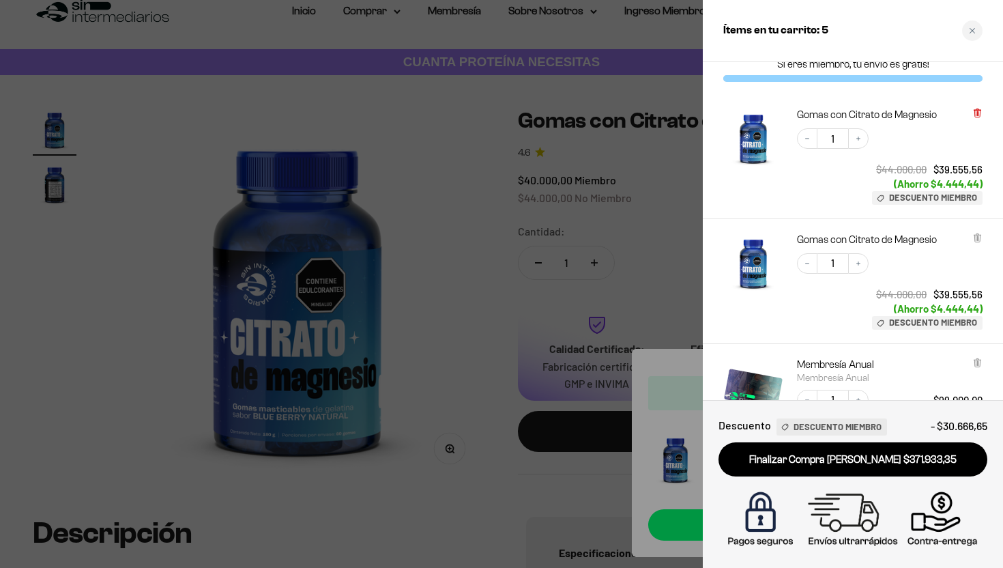
click at [976, 112] on icon at bounding box center [976, 113] width 5 height 7
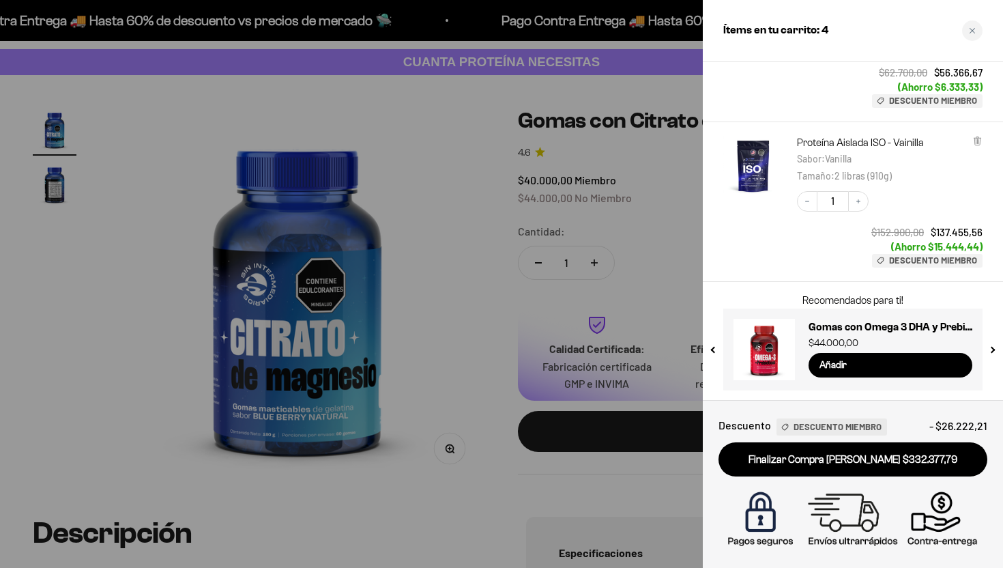
scroll to position [0, 0]
